Goal: Find contact information: Obtain details needed to contact an individual or organization

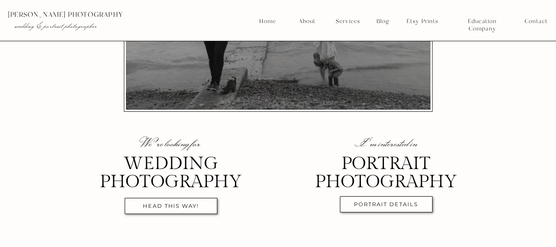
scroll to position [247, 0]
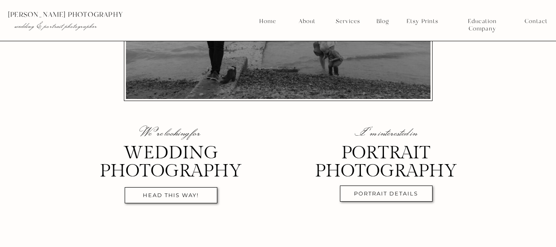
click at [71, 16] on p "[PERSON_NAME] photography" at bounding box center [79, 14] width 142 height 7
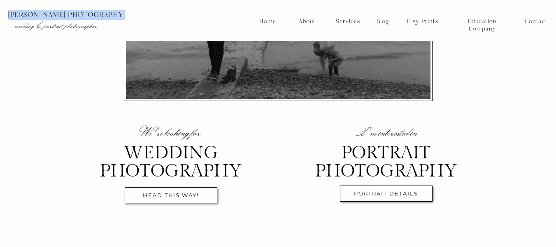
click at [71, 16] on p "[PERSON_NAME] photography" at bounding box center [79, 14] width 142 height 7
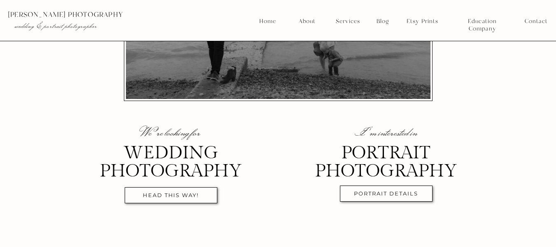
click at [72, 30] on p "wedding & portrait photographer" at bounding box center [73, 26] width 118 height 8
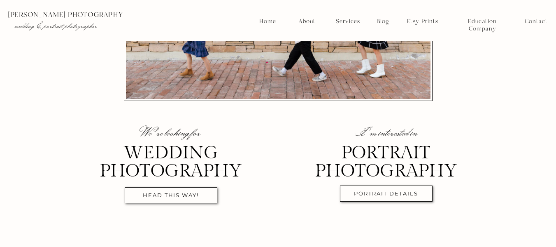
click at [69, 12] on p "[PERSON_NAME] photography" at bounding box center [79, 14] width 142 height 7
click at [68, 11] on p "[PERSON_NAME] photography" at bounding box center [79, 14] width 142 height 7
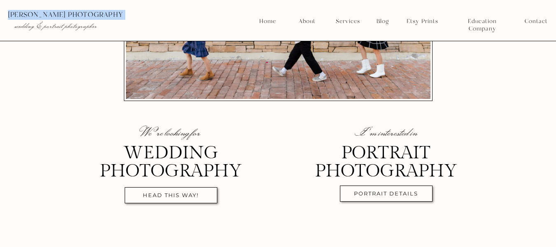
click at [68, 11] on p "[PERSON_NAME] photography" at bounding box center [79, 14] width 142 height 7
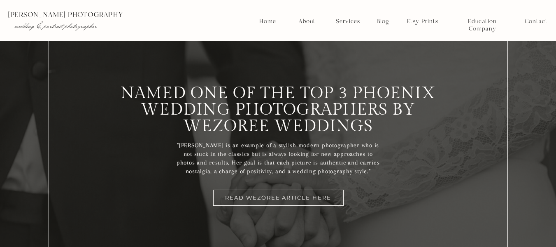
scroll to position [0, 0]
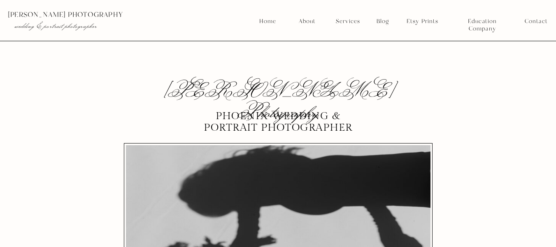
click at [539, 23] on nav "Contact" at bounding box center [536, 21] width 23 height 7
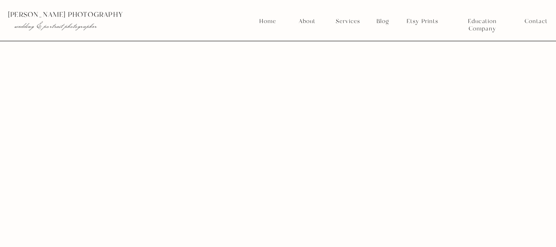
scroll to position [906, 0]
